Goal: Transaction & Acquisition: Purchase product/service

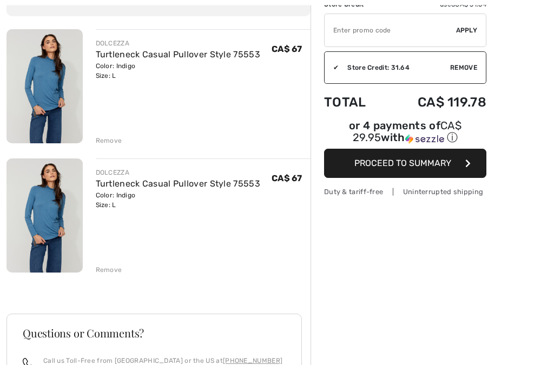
scroll to position [117, 0]
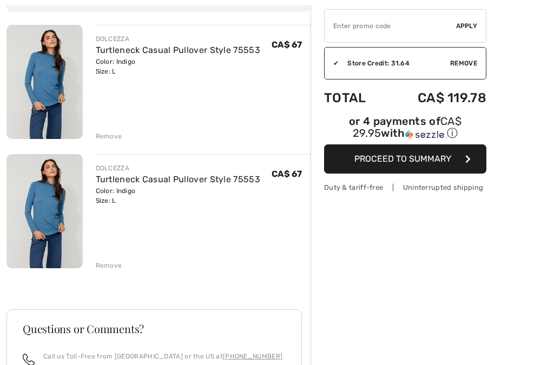
click at [105, 261] on div "Remove" at bounding box center [109, 266] width 27 height 10
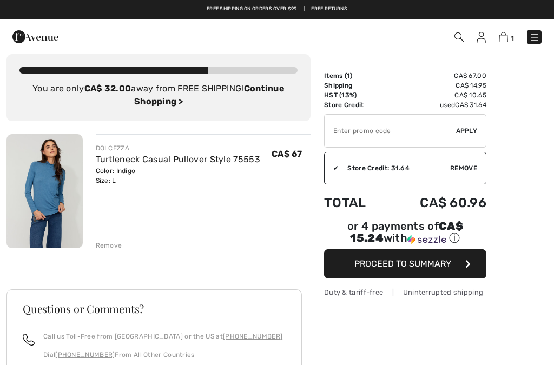
scroll to position [9, 0]
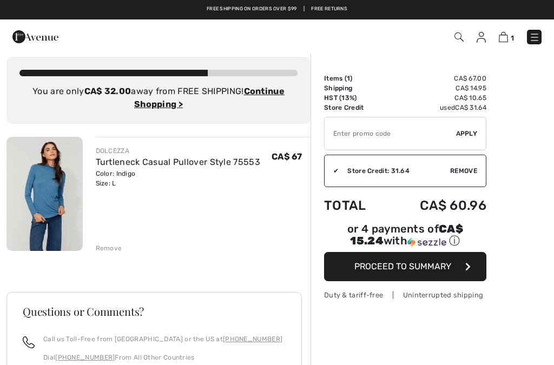
click at [388, 267] on span "Proceed to Summary" at bounding box center [402, 266] width 97 height 10
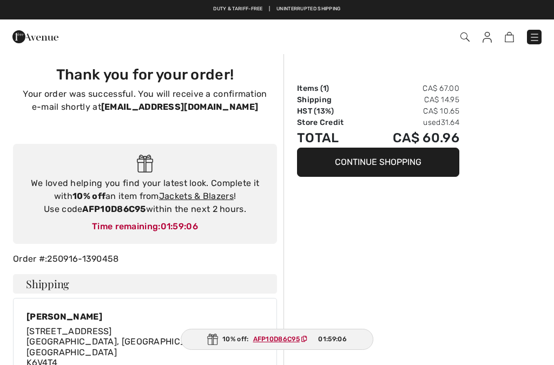
checkbox input "true"
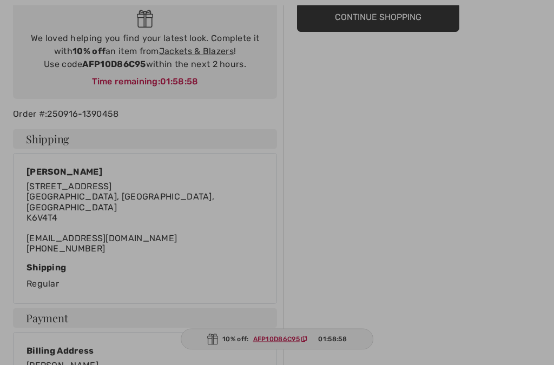
scroll to position [145, 0]
click at [377, 13] on div at bounding box center [277, 182] width 554 height 365
click at [371, 11] on div at bounding box center [277, 182] width 554 height 365
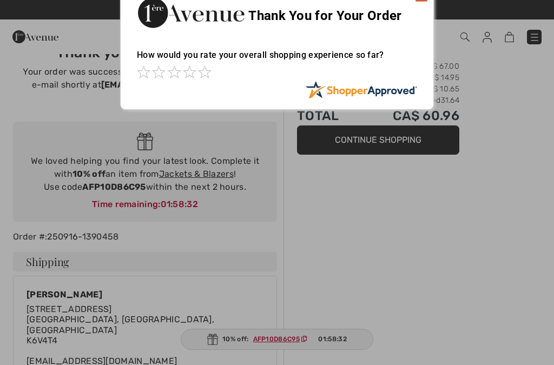
scroll to position [0, 0]
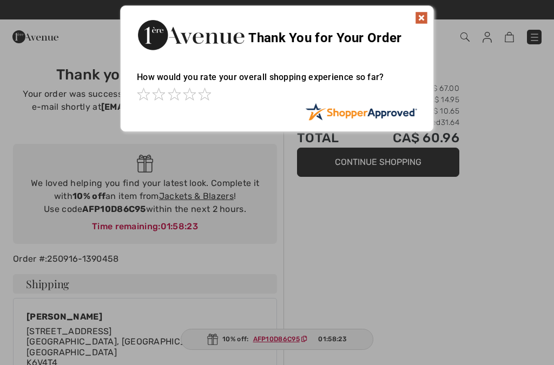
click at [421, 12] on img at bounding box center [421, 17] width 13 height 13
